Goal: Task Accomplishment & Management: Use online tool/utility

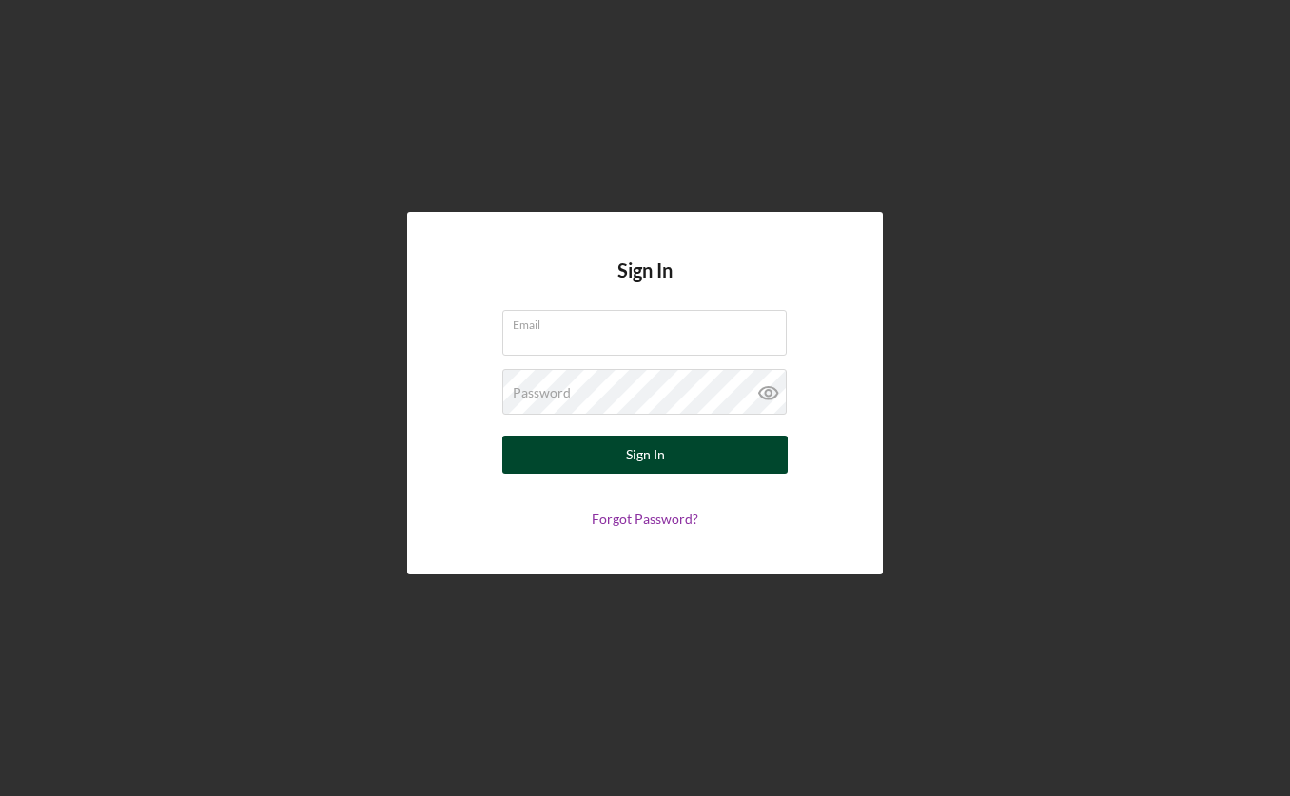
type input "[EMAIL_ADDRESS][DOMAIN_NAME]"
click at [603, 457] on button "Sign In" at bounding box center [644, 455] width 285 height 38
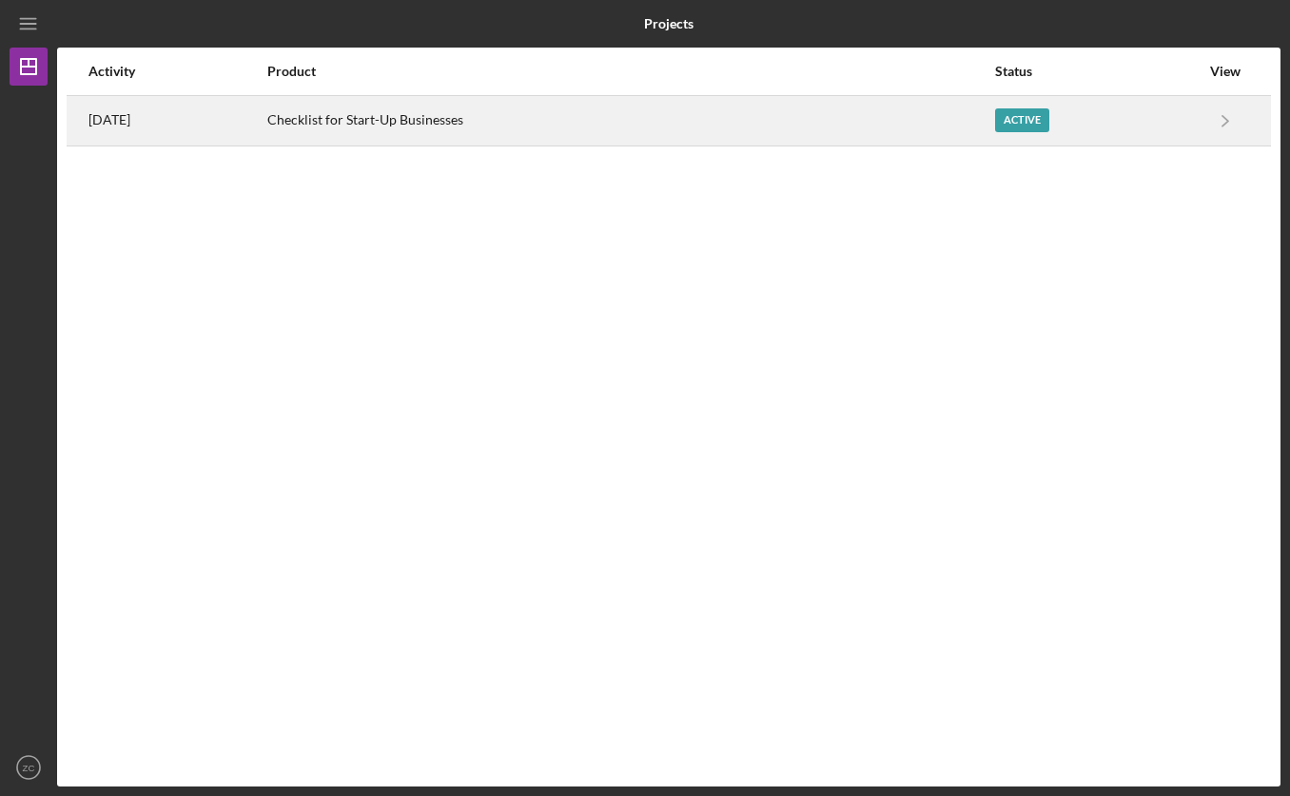
click at [508, 121] on div "Checklist for Start-Up Businesses" at bounding box center [630, 121] width 726 height 48
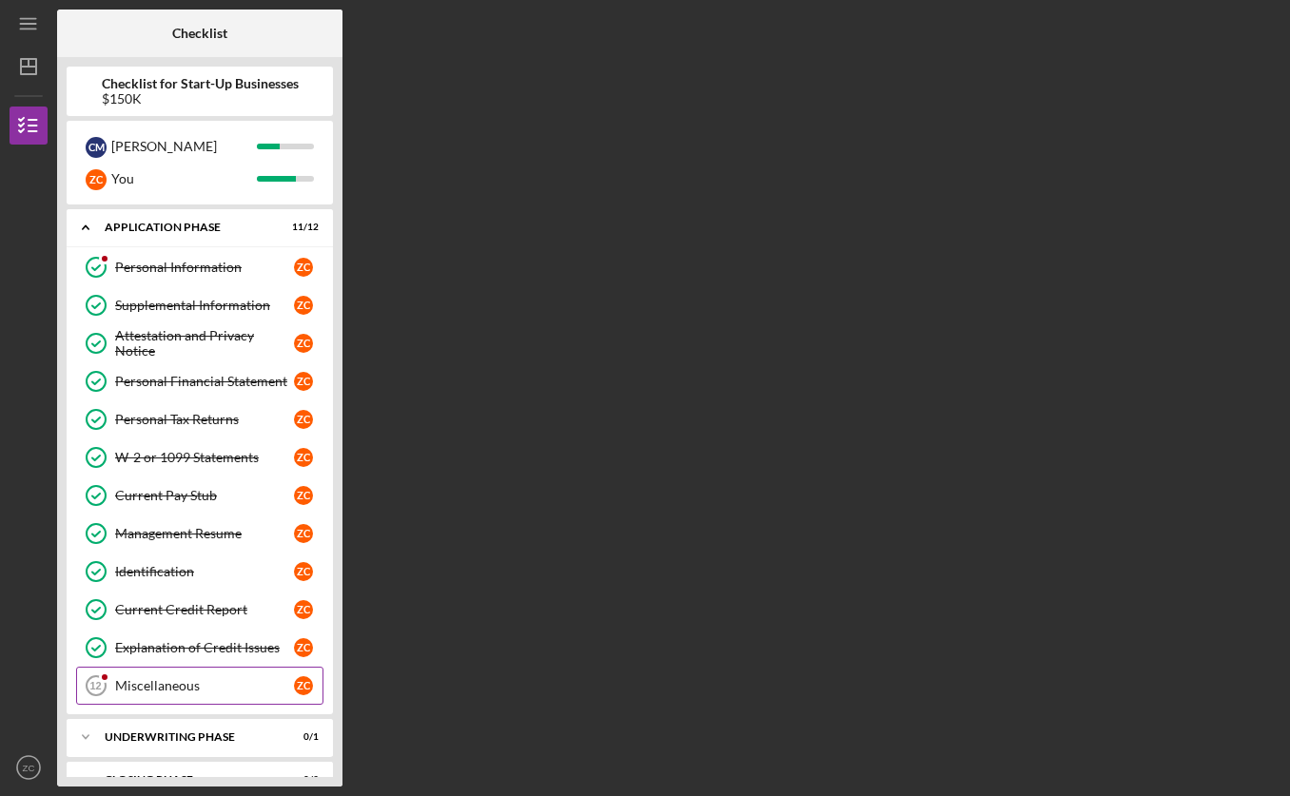
click at [202, 694] on div "Miscellaneous" at bounding box center [204, 685] width 179 height 15
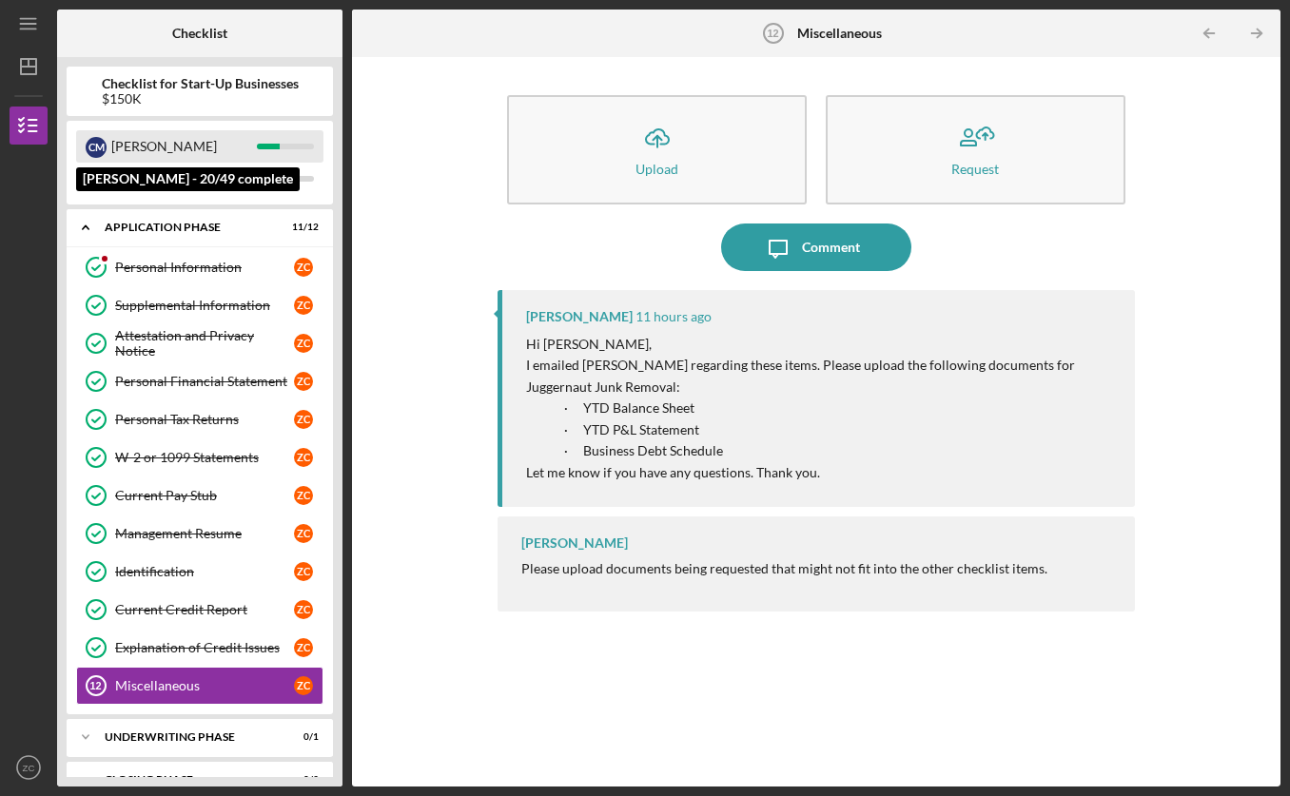
click at [205, 145] on div "[PERSON_NAME]" at bounding box center [184, 146] width 146 height 32
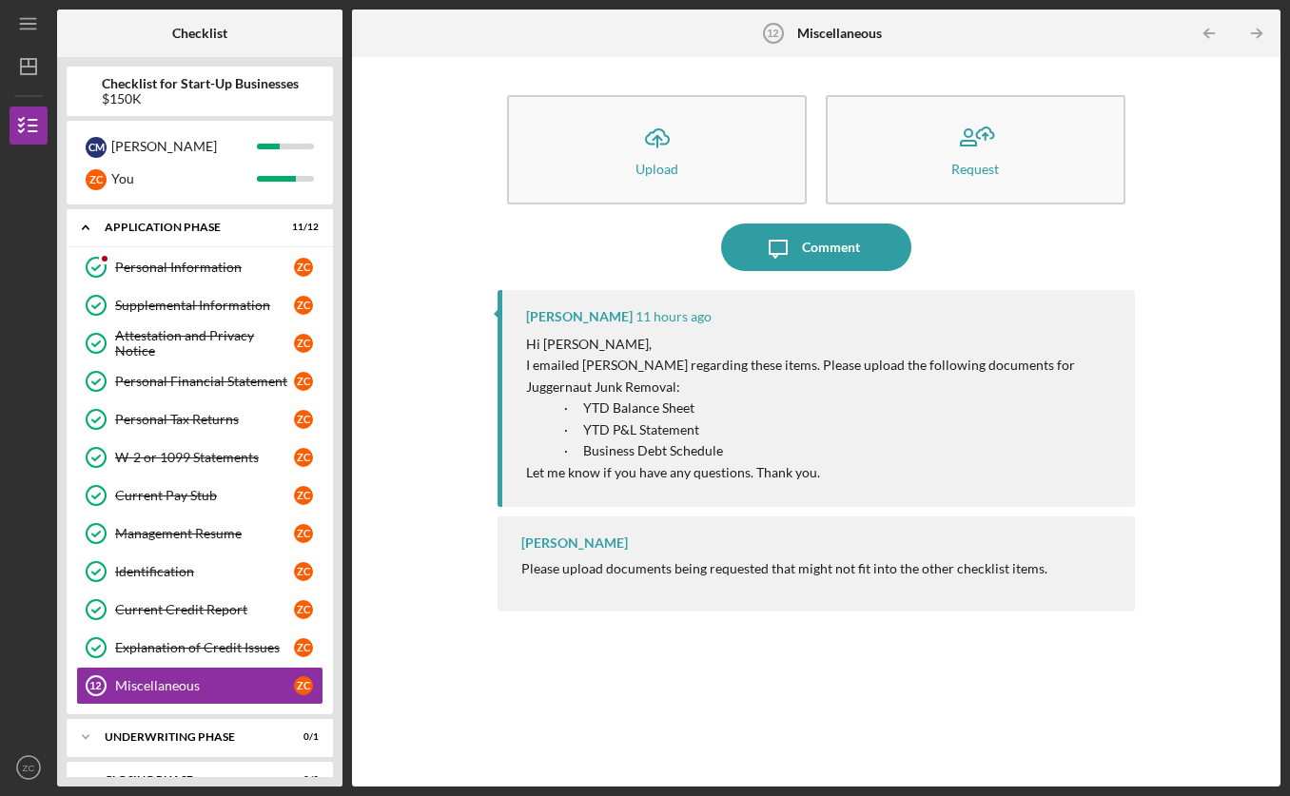
click at [734, 415] on p "· YTD Balance Sheet" at bounding box center [839, 409] width 551 height 22
click at [432, 187] on div "Icon/Upload Upload Request Icon/Message Comment [PERSON_NAME] 11 hours ago Hi […" at bounding box center [817, 422] width 910 height 711
click at [565, 301] on div "[PERSON_NAME] 11 hours ago Hi [PERSON_NAME], I emailed [PERSON_NAME] regarding …" at bounding box center [816, 398] width 637 height 217
click at [1200, 226] on div "Icon/Upload Upload Request Icon/Message Comment [PERSON_NAME] 11 hours ago Hi […" at bounding box center [817, 422] width 910 height 711
click at [199, 268] on div "Personal Information" at bounding box center [204, 267] width 179 height 15
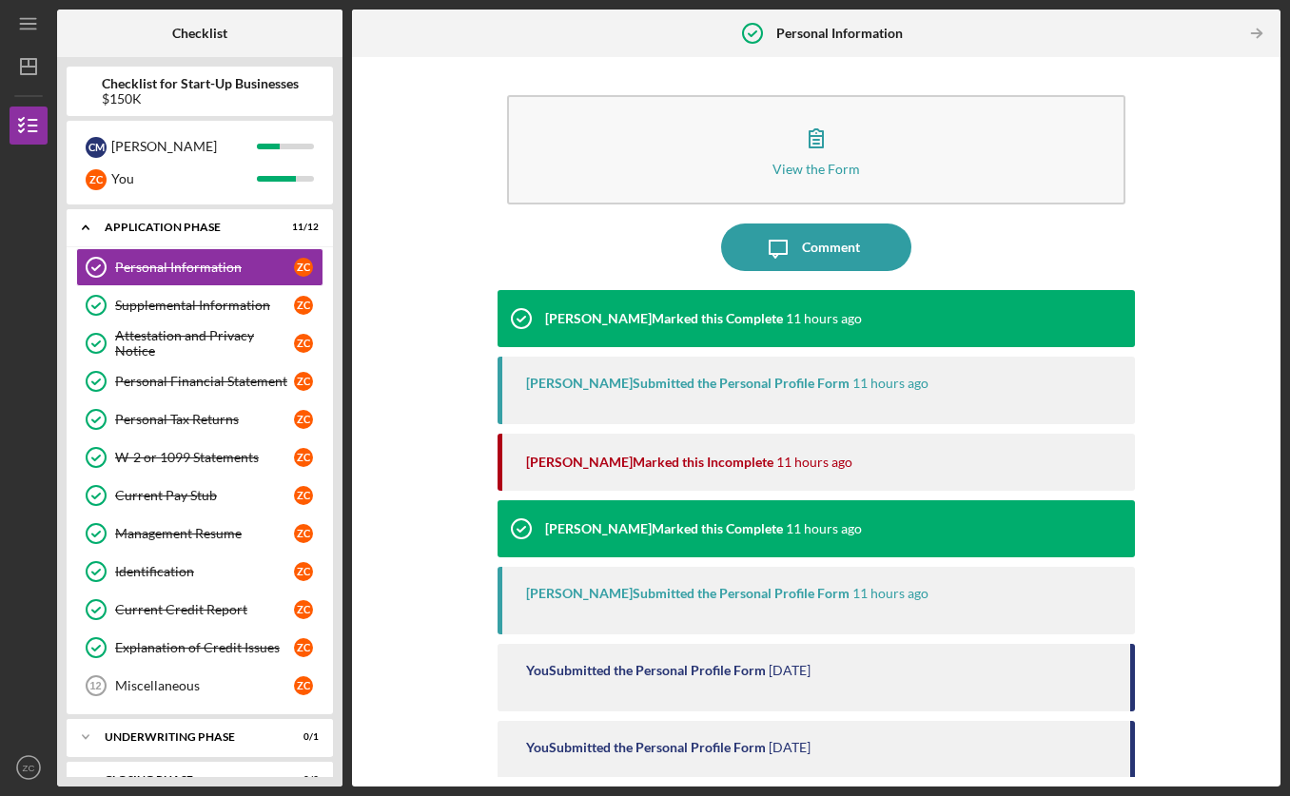
click at [408, 411] on div "View the Form Form Icon/Message Comment [PERSON_NAME] Marked this Complete 11 h…" at bounding box center [817, 422] width 910 height 711
click at [222, 287] on link "Supplemental Information Supplemental Information Z C" at bounding box center [199, 305] width 247 height 38
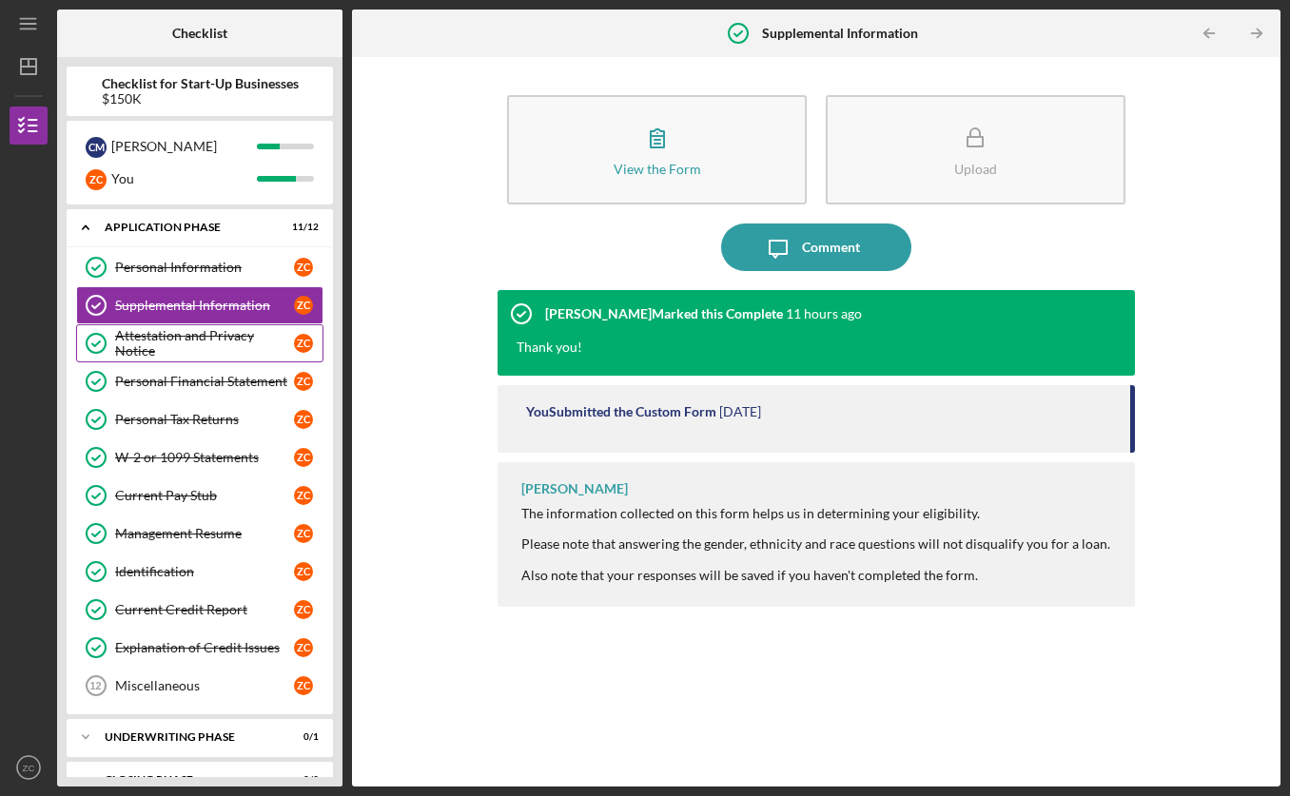
click at [206, 346] on div "Attestation and Privacy Notice" at bounding box center [204, 343] width 179 height 30
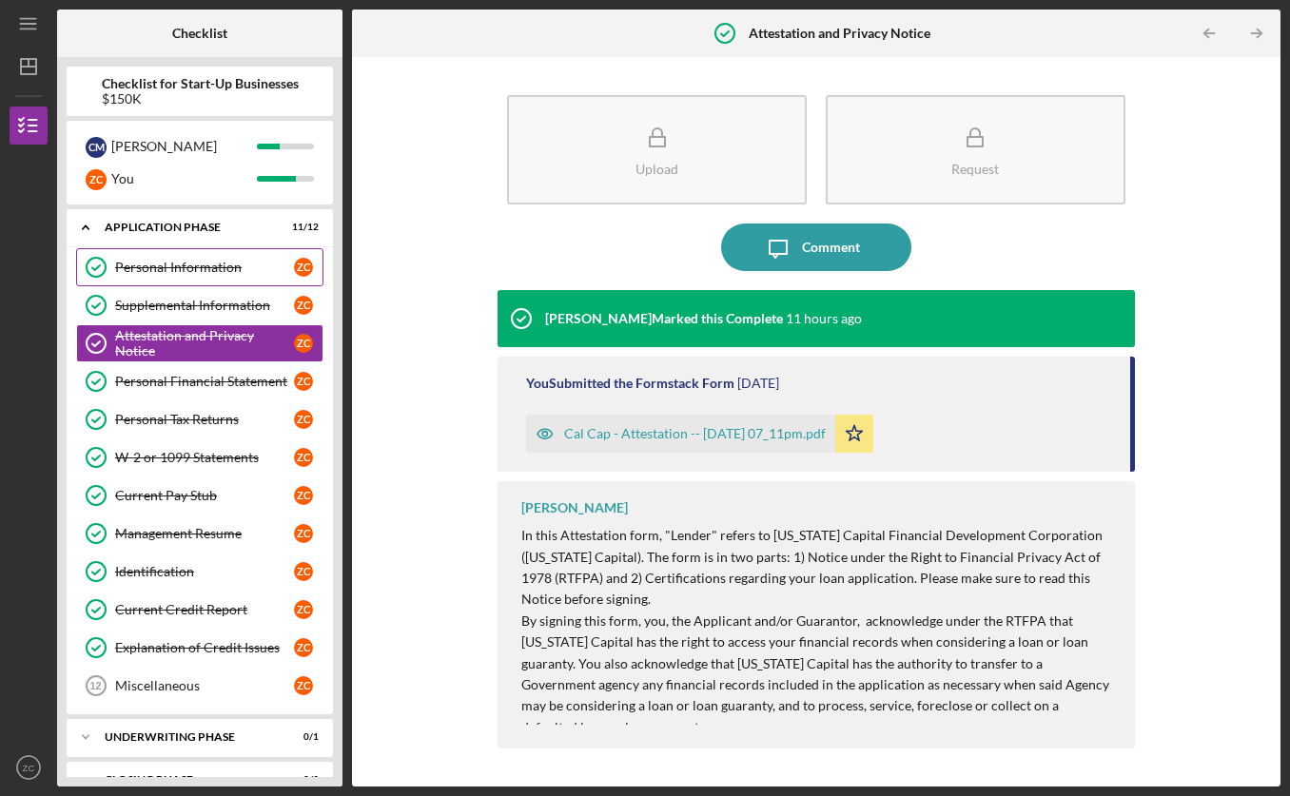
click at [206, 275] on div "Personal Information" at bounding box center [204, 267] width 179 height 15
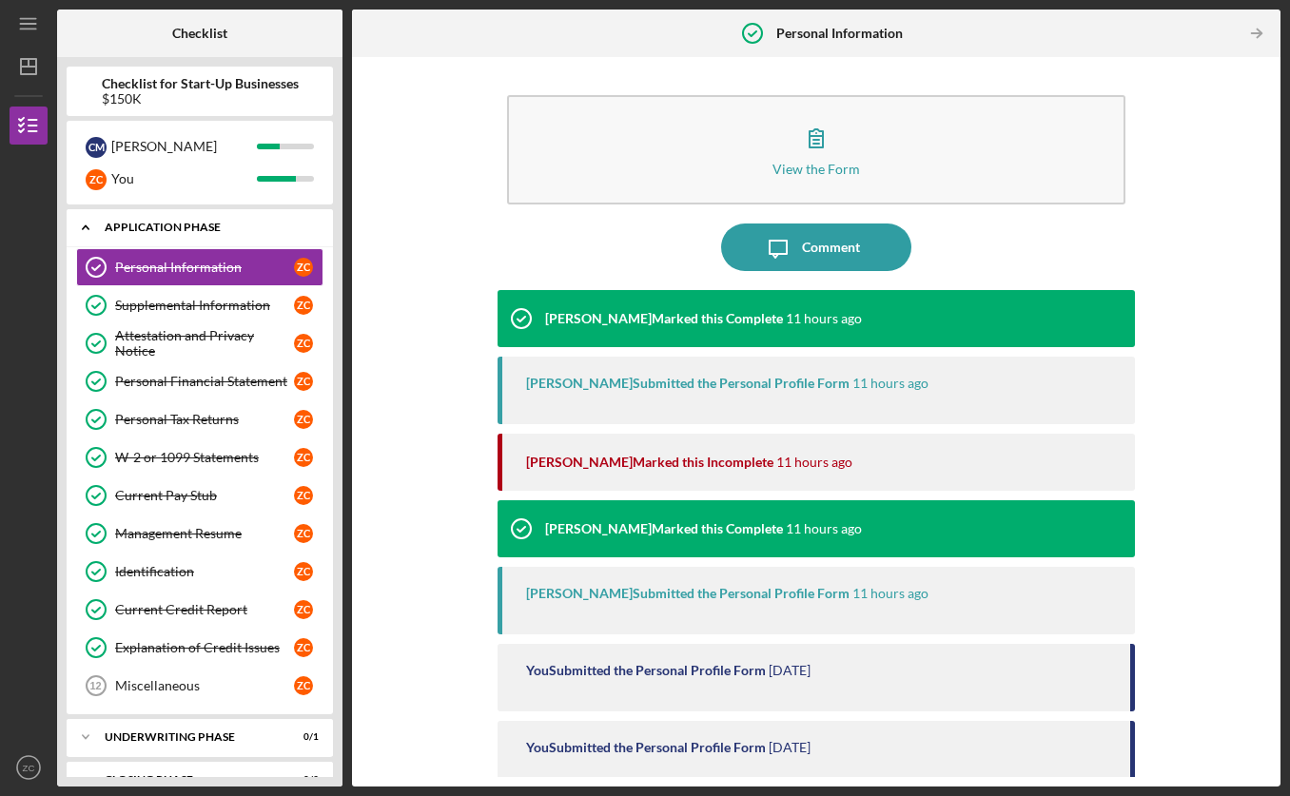
click at [232, 226] on div "Application Phase" at bounding box center [207, 227] width 205 height 11
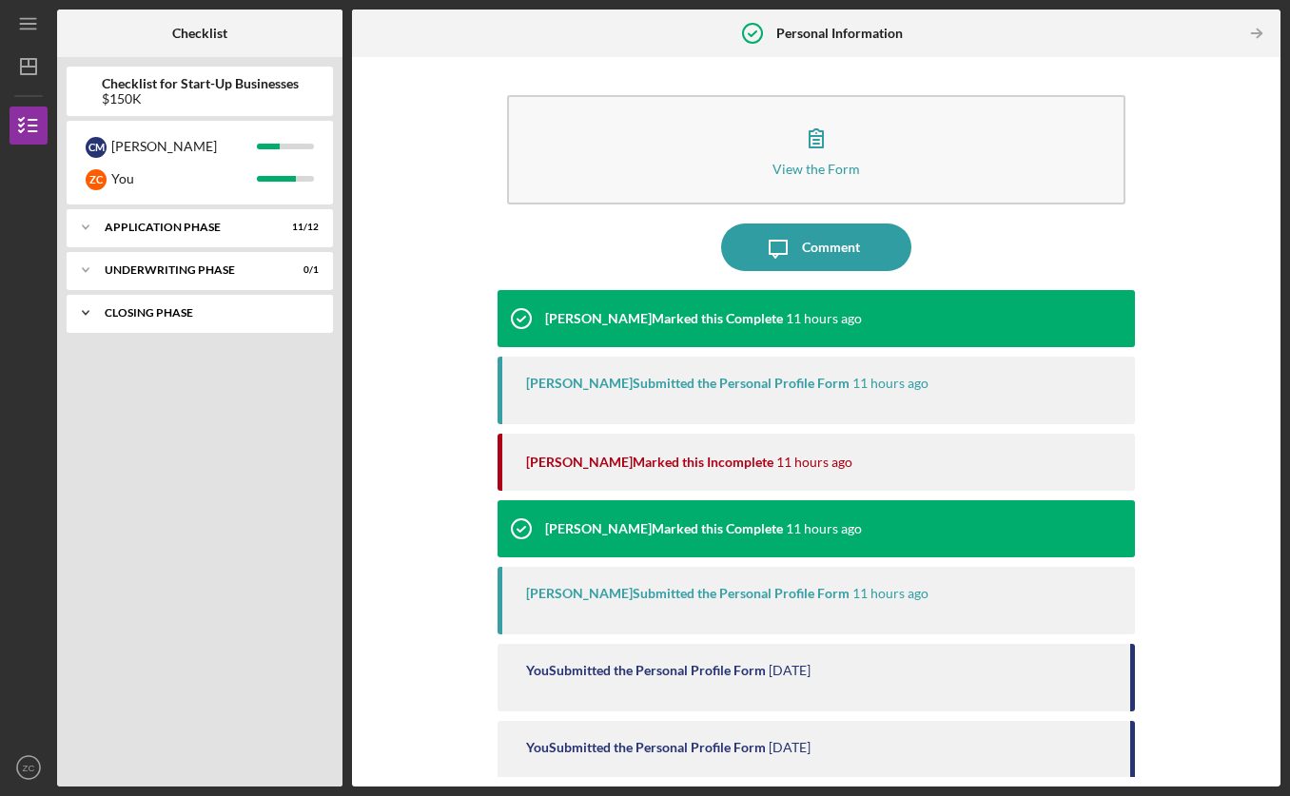
click at [246, 321] on div "Icon/Expander Closing Phase 0 / 3" at bounding box center [200, 313] width 266 height 38
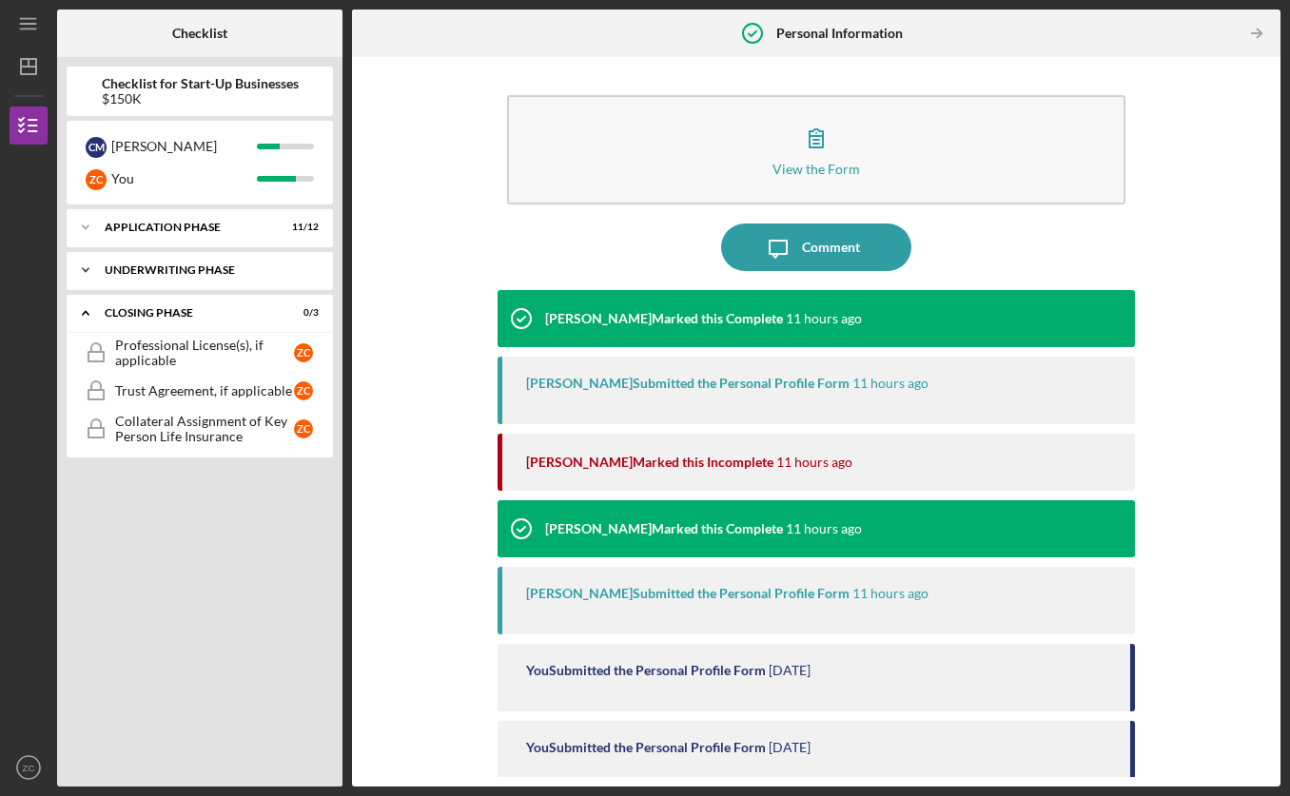
click at [198, 267] on div "Underwriting Phase" at bounding box center [207, 270] width 205 height 11
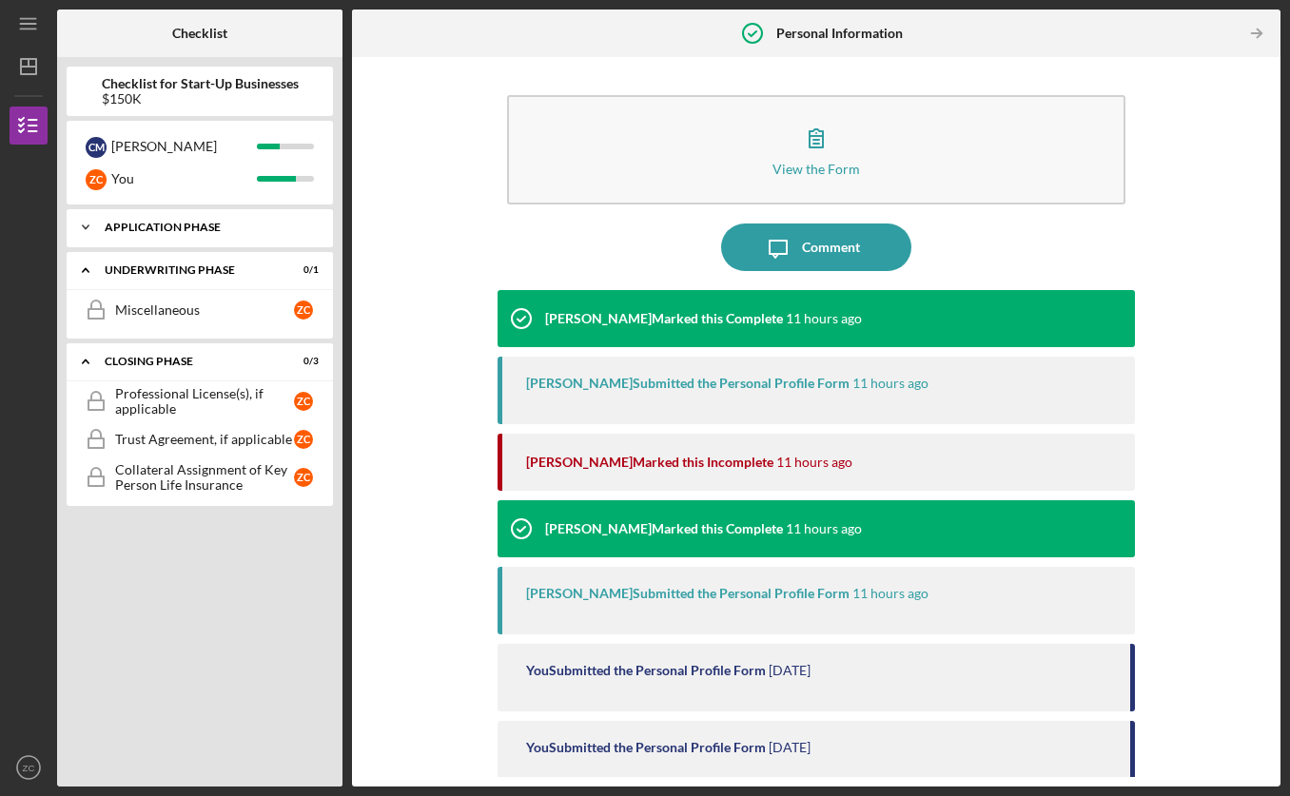
click at [202, 226] on div "Application Phase" at bounding box center [207, 227] width 205 height 11
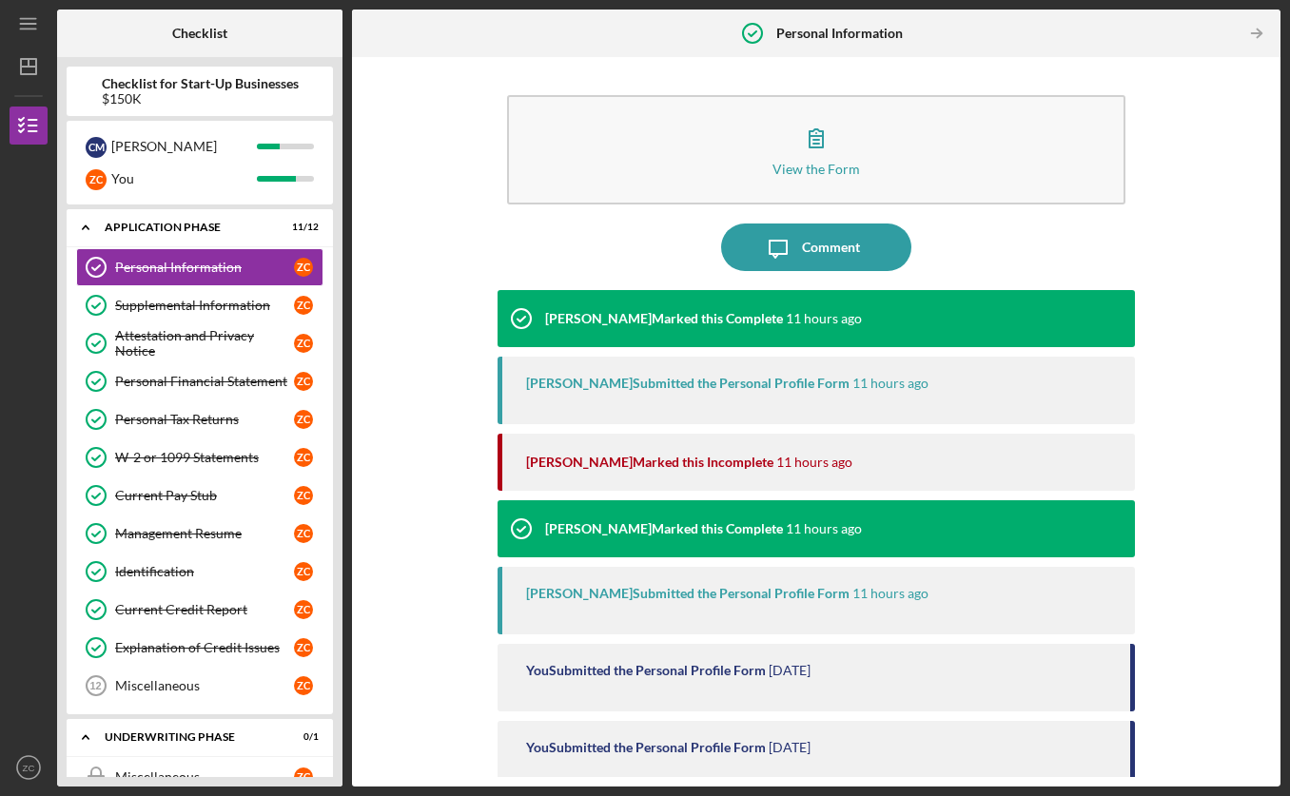
drag, startPoint x: 397, startPoint y: 102, endPoint x: 412, endPoint y: 105, distance: 15.5
click at [398, 102] on div "View the Form Form Icon/Message Comment [PERSON_NAME] Marked this Complete 11 h…" at bounding box center [817, 422] width 910 height 711
click at [476, 122] on div "View the Form Form Icon/Message Comment [PERSON_NAME] Marked this Complete 11 h…" at bounding box center [817, 422] width 910 height 711
click at [31, 67] on line "button" at bounding box center [28, 67] width 15 height 0
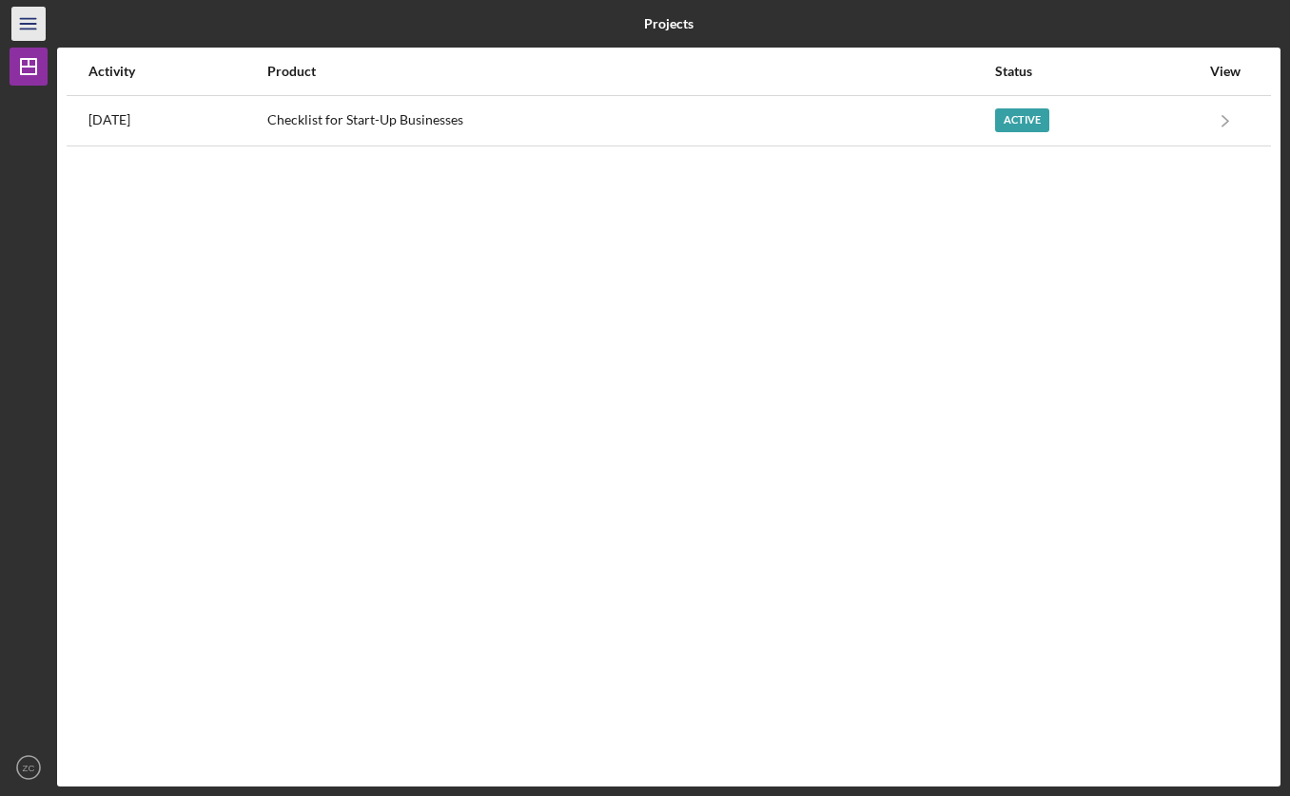
click at [29, 29] on line "button" at bounding box center [27, 29] width 15 height 0
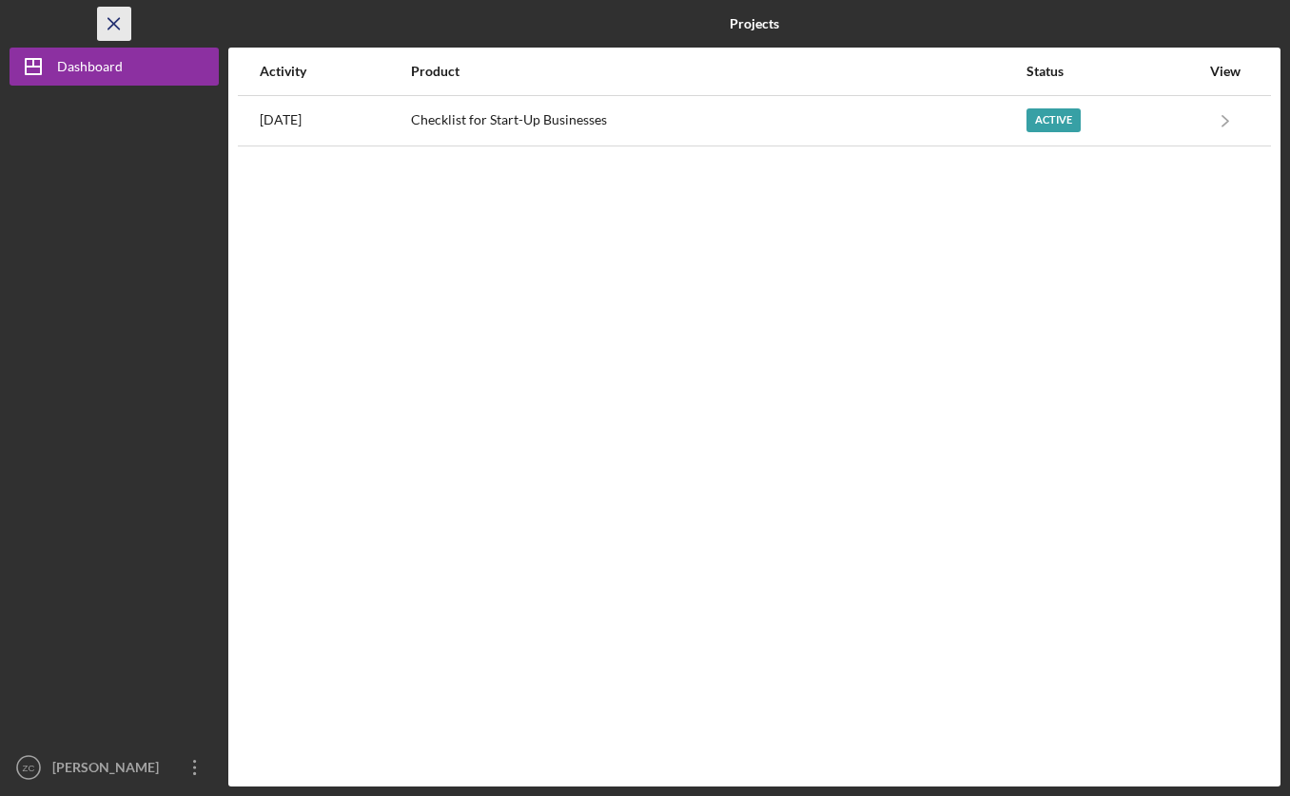
click at [113, 23] on line "button" at bounding box center [113, 23] width 10 height 10
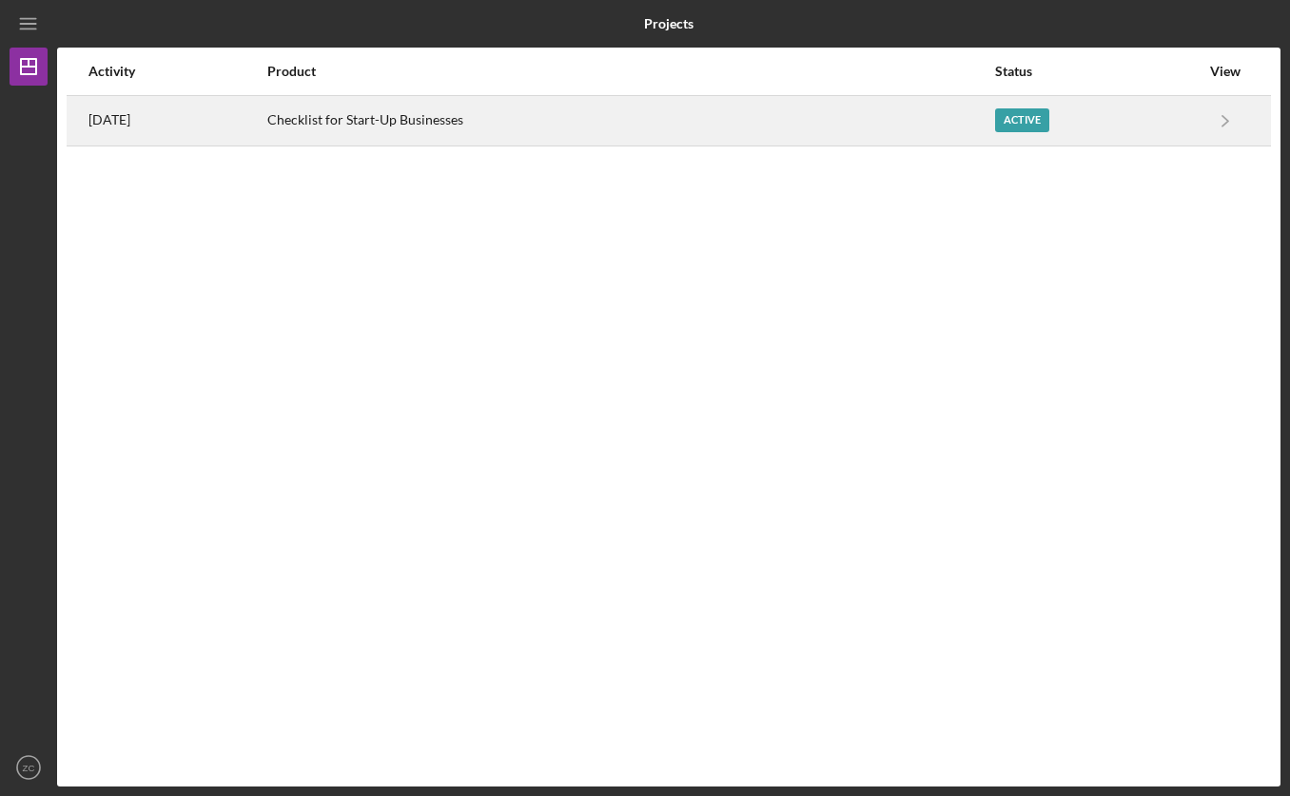
click at [785, 130] on div "Checklist for Start-Up Businesses" at bounding box center [630, 121] width 726 height 48
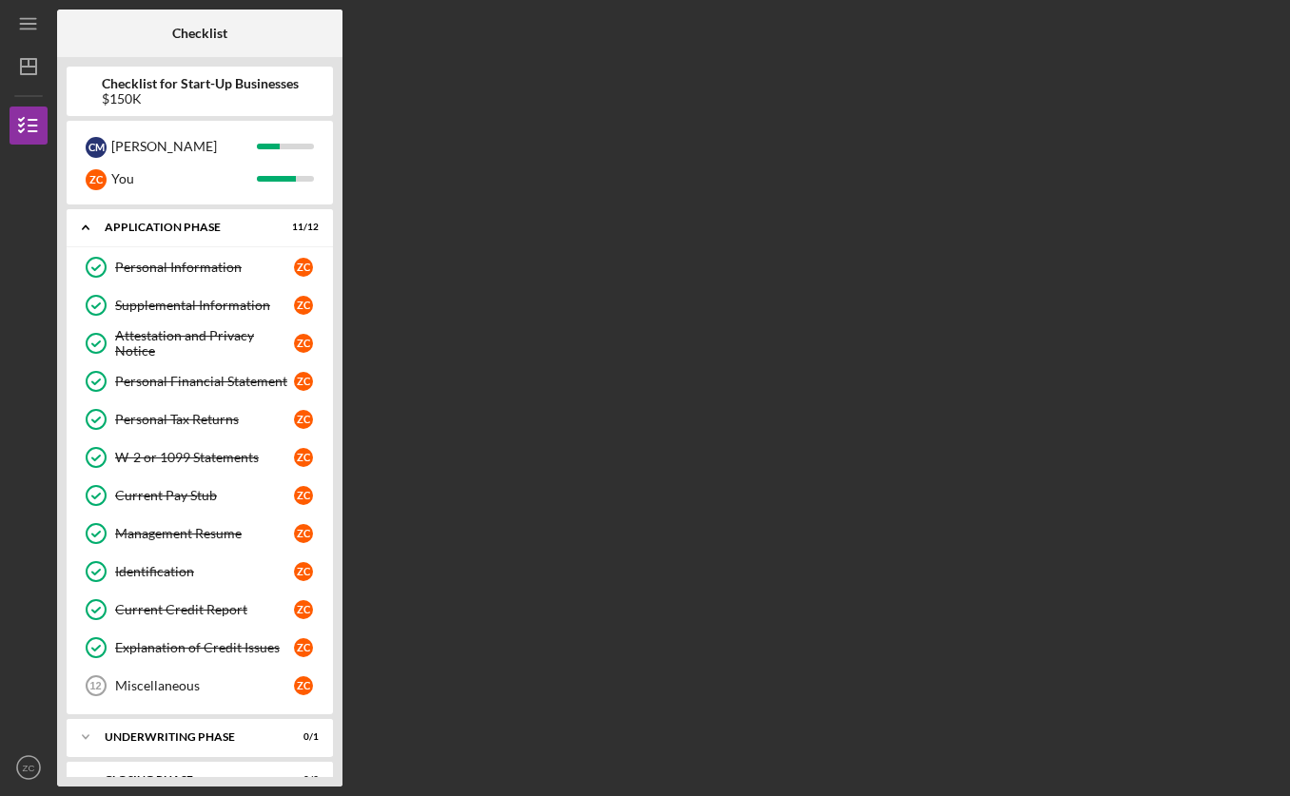
click at [577, 198] on div "Checklist Checklist for Start-Up Businesses $150K C M [PERSON_NAME] Z C You Ico…" at bounding box center [669, 398] width 1224 height 777
click at [871, 248] on div "Checklist Checklist for Start-Up Businesses $150K C M [PERSON_NAME] Z C You Ico…" at bounding box center [669, 398] width 1224 height 777
